Goal: Task Accomplishment & Management: Manage account settings

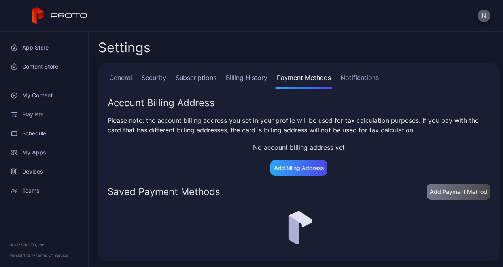
click at [484, 16] on button "N" at bounding box center [484, 15] width 13 height 13
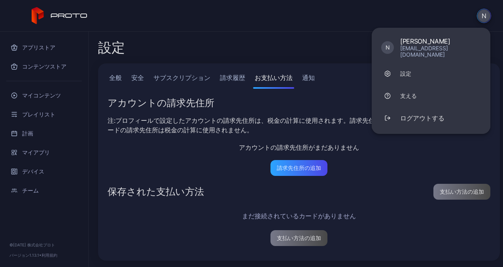
click at [290, 32] on div "設定 全般 安全 サブスクリプション 請求履歴 お支払い方法 通知 アカウントの請求先住所 注:プロフィールで設定したアカウントの請求先住所は、税金の計算に使…" at bounding box center [296, 149] width 415 height 235
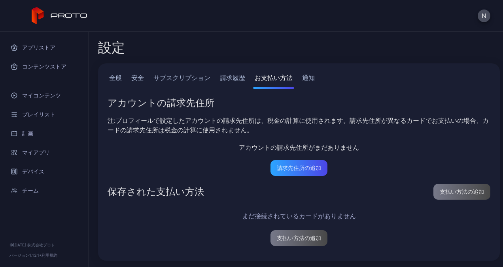
click at [225, 78] on link "請求履歴" at bounding box center [232, 81] width 28 height 16
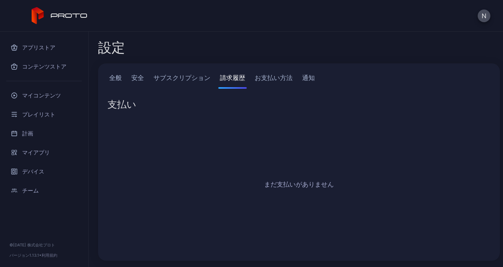
click at [180, 78] on link "サブスクリプション" at bounding box center [182, 81] width 60 height 16
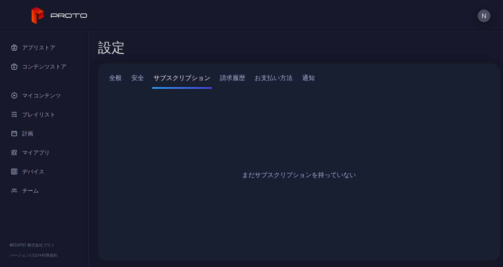
click at [141, 80] on link "安全" at bounding box center [138, 81] width 16 height 16
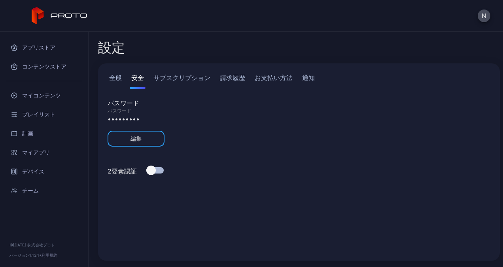
click at [251, 73] on div "全般 安全 サブスクリプション 請求履歴 お支払い方法 通知" at bounding box center [299, 81] width 383 height 16
click at [260, 74] on link "お支払い方法" at bounding box center [273, 81] width 41 height 16
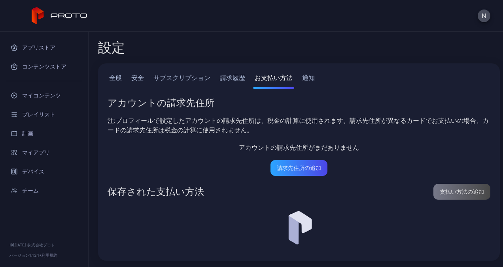
click at [228, 75] on link "請求履歴" at bounding box center [232, 81] width 28 height 16
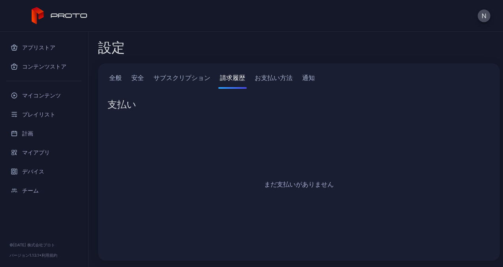
click at [249, 75] on div "全般 安全 サブスクリプション 請求履歴 お支払い方法 通知" at bounding box center [299, 81] width 383 height 16
click at [264, 75] on link "お支払い方法" at bounding box center [273, 81] width 41 height 16
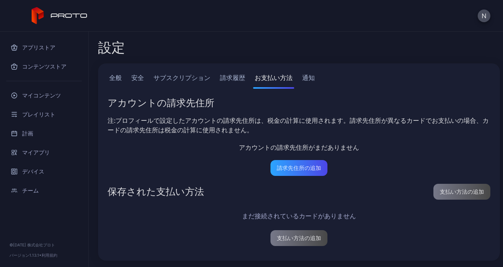
click at [302, 81] on link "通知" at bounding box center [309, 81] width 16 height 16
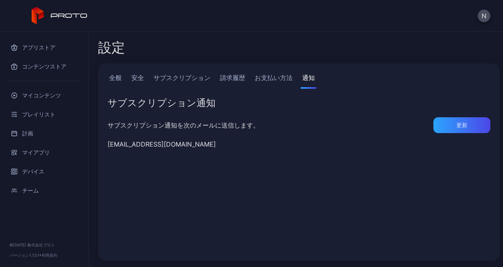
click at [269, 82] on link "お支払い方法" at bounding box center [273, 81] width 41 height 16
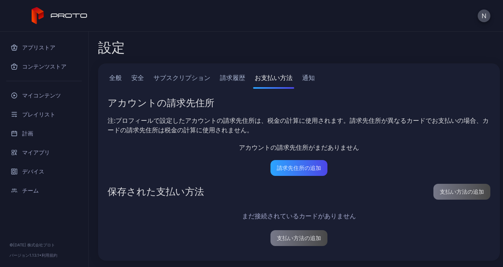
click at [236, 82] on link "請求履歴" at bounding box center [232, 81] width 28 height 16
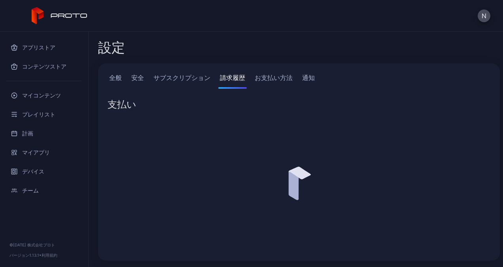
click at [199, 81] on link "サブスクリプション" at bounding box center [182, 81] width 60 height 16
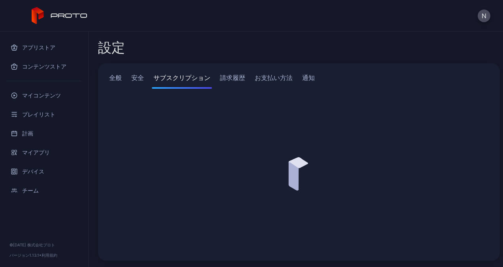
click at [138, 78] on link "安全" at bounding box center [138, 81] width 16 height 16
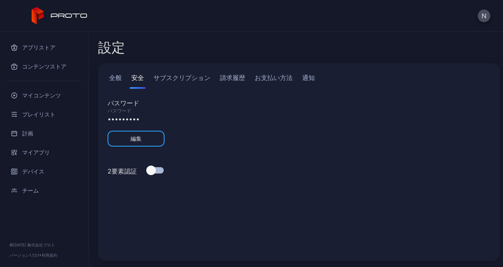
click at [105, 75] on div "全般 安全 サブスクリプション 請求履歴 お支払い方法 通知 パスワード パスワード ••••••••• 編集 2要素認証" at bounding box center [299, 161] width 402 height 197
click at [112, 78] on link "全般" at bounding box center [116, 81] width 16 height 16
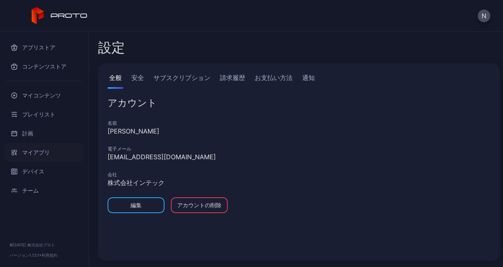
click at [35, 149] on font "マイアプリ" at bounding box center [36, 152] width 28 height 9
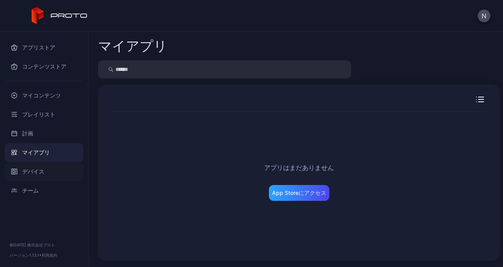
click at [43, 166] on div "デバイス" at bounding box center [44, 171] width 79 height 19
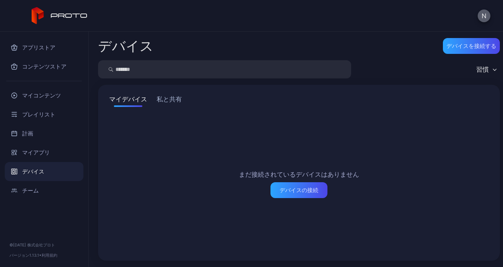
click at [483, 21] on button "N" at bounding box center [484, 15] width 13 height 13
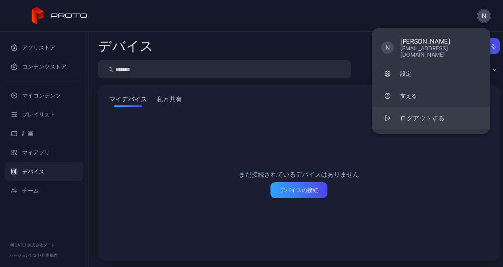
click at [410, 107] on button "ログアウトする" at bounding box center [431, 118] width 119 height 22
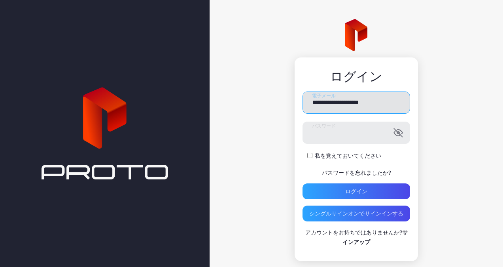
click at [346, 101] on input "**********" at bounding box center [357, 102] width 108 height 22
click at [336, 96] on input "**********" at bounding box center [357, 102] width 108 height 22
type input "**********"
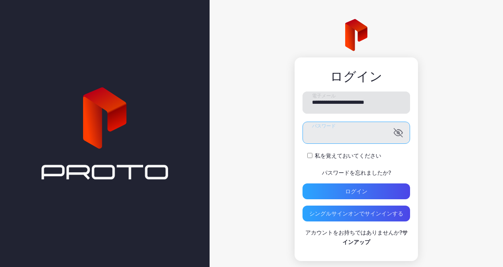
click at [303, 183] on button "ログイン" at bounding box center [357, 191] width 108 height 16
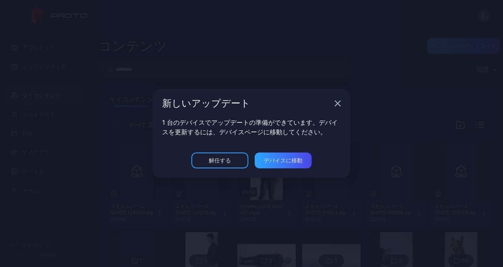
click at [336, 104] on icon "button" at bounding box center [338, 103] width 6 height 6
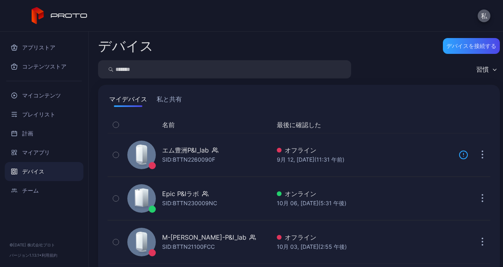
click at [486, 13] on button "私" at bounding box center [484, 15] width 13 height 13
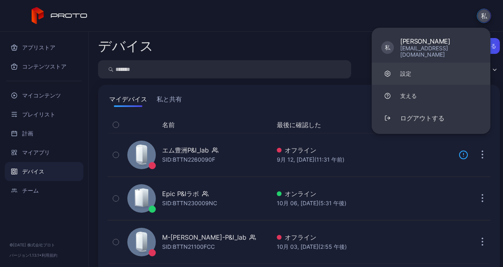
click at [406, 70] on div "設定" at bounding box center [405, 74] width 11 height 8
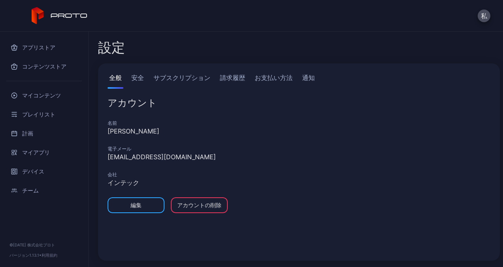
click at [137, 79] on link "安全" at bounding box center [138, 81] width 16 height 16
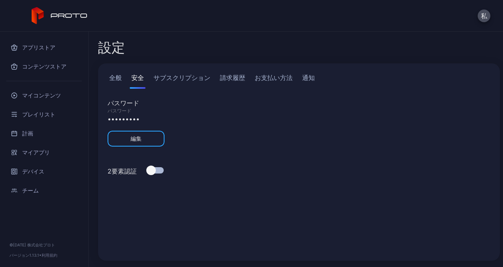
click at [180, 76] on link "サブスクリプション" at bounding box center [182, 81] width 60 height 16
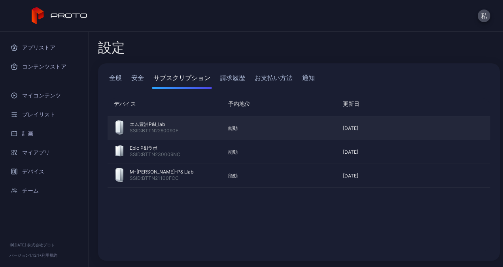
click at [241, 130] on div "能動" at bounding box center [276, 128] width 108 height 6
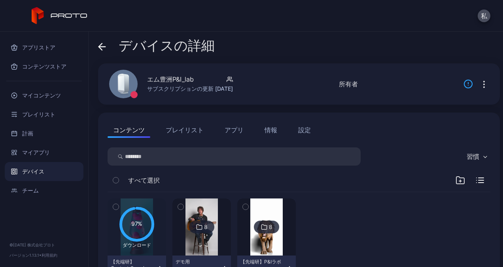
click at [99, 49] on icon at bounding box center [102, 47] width 8 height 8
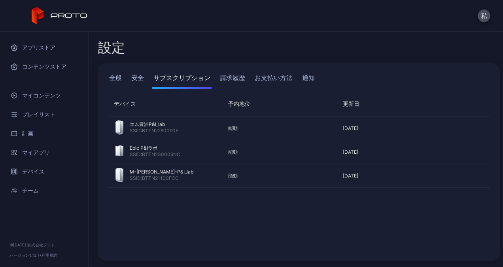
click at [234, 76] on link "請求履歴" at bounding box center [232, 81] width 28 height 16
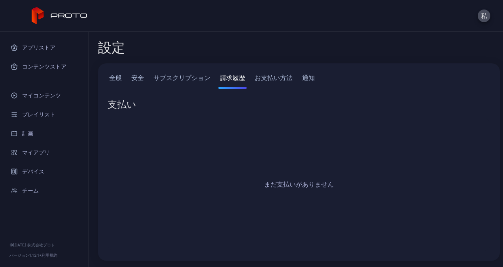
click at [267, 78] on link "お支払い方法" at bounding box center [273, 81] width 41 height 16
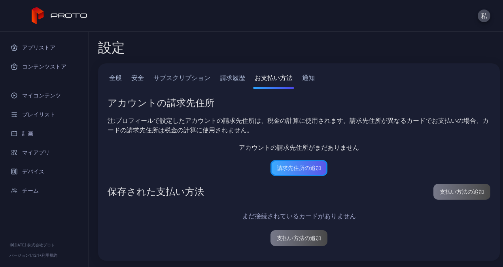
click at [283, 169] on div "請求先住所の追加" at bounding box center [299, 168] width 44 height 6
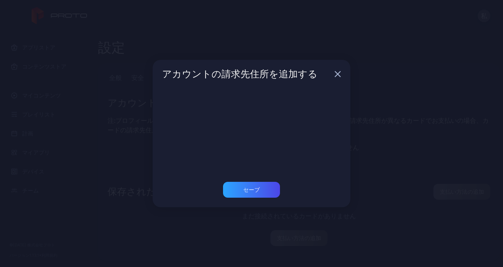
click at [116, 144] on div "アカウントの請求先住所を追加する セーブ" at bounding box center [251, 133] width 503 height 267
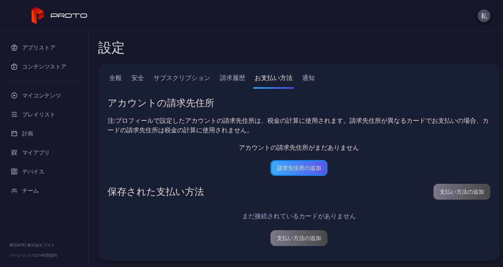
click at [276, 171] on div "請求先住所の追加" at bounding box center [299, 168] width 57 height 16
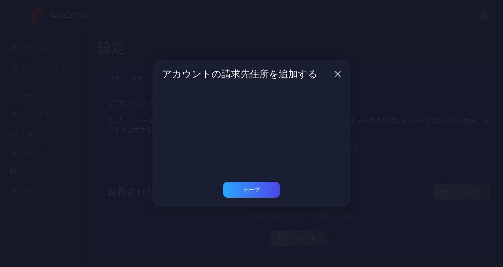
click at [338, 76] on icon "button" at bounding box center [338, 74] width 6 height 6
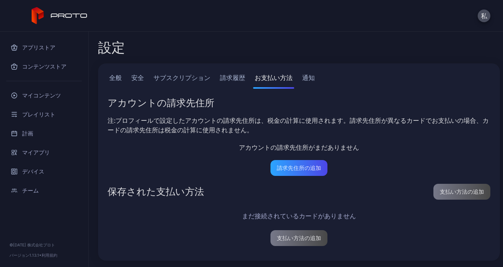
drag, startPoint x: 466, startPoint y: 0, endPoint x: 278, endPoint y: 20, distance: 189.0
click at [270, 25] on div "私" at bounding box center [251, 16] width 503 height 32
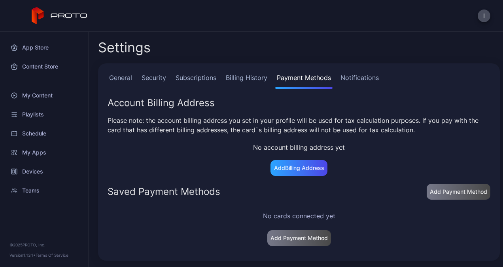
click at [319, 147] on p "No account billing address yet" at bounding box center [299, 146] width 383 height 9
click at [149, 192] on div "Saved Payment Methods" at bounding box center [164, 191] width 113 height 9
copy div "Payment"
